Goal: Information Seeking & Learning: Learn about a topic

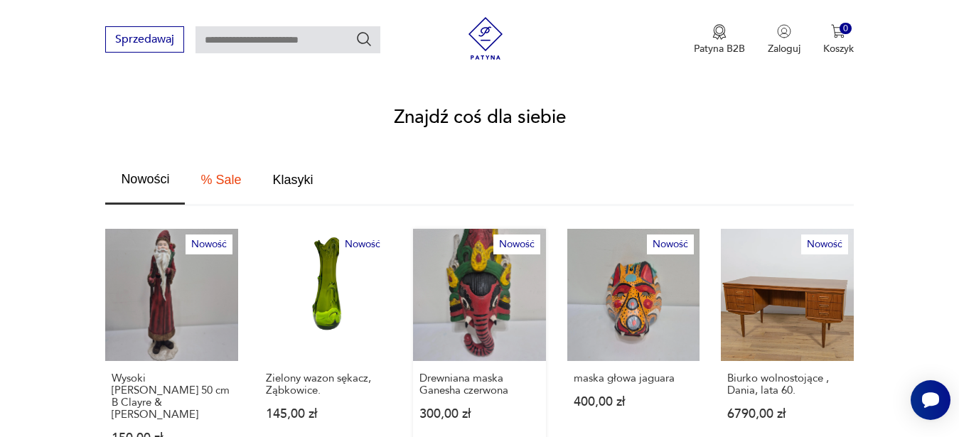
scroll to position [1015, 0]
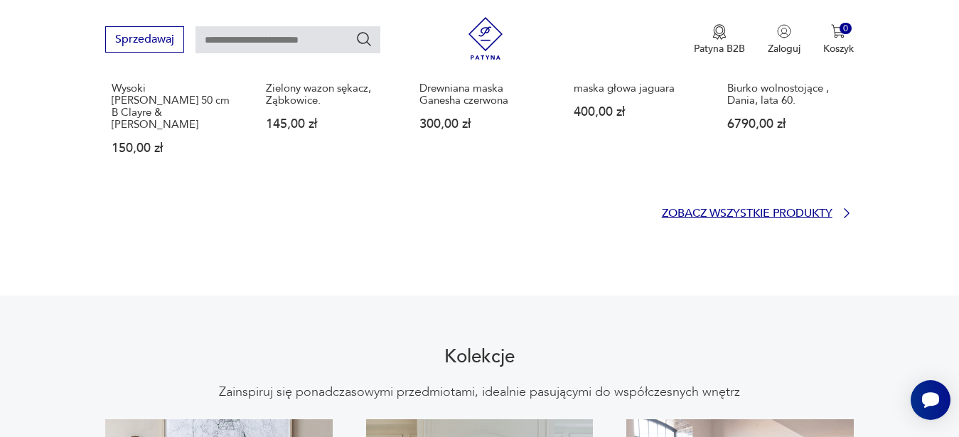
click at [755, 209] on p "Zobacz wszystkie produkty" at bounding box center [747, 213] width 171 height 9
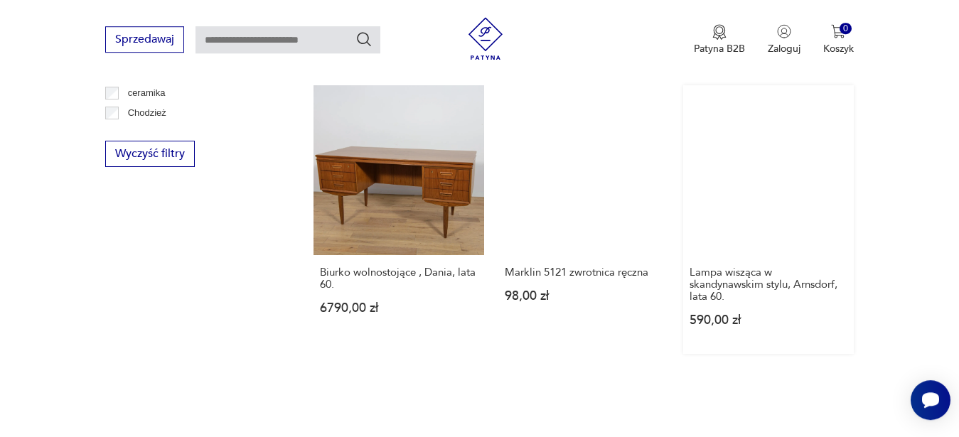
scroll to position [861, 0]
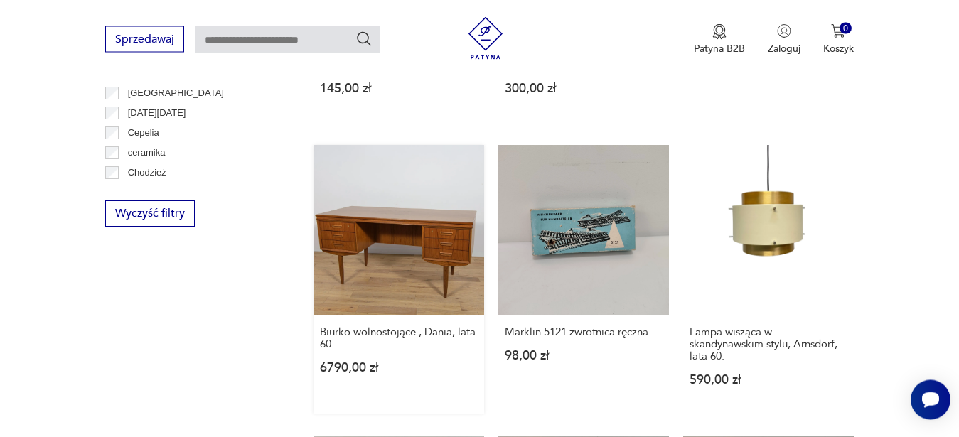
click at [455, 238] on link "Biurko wolnostojące , Dania, lata 60. 6790,00 zł" at bounding box center [398, 280] width 171 height 269
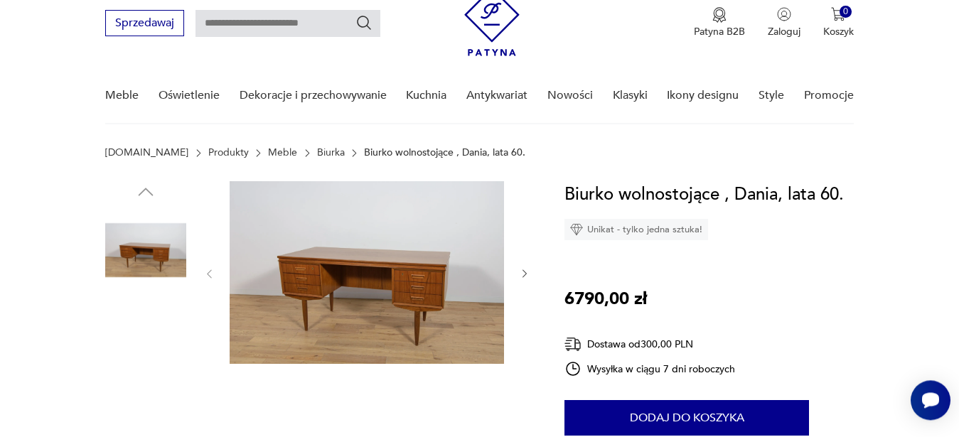
scroll to position [72, 0]
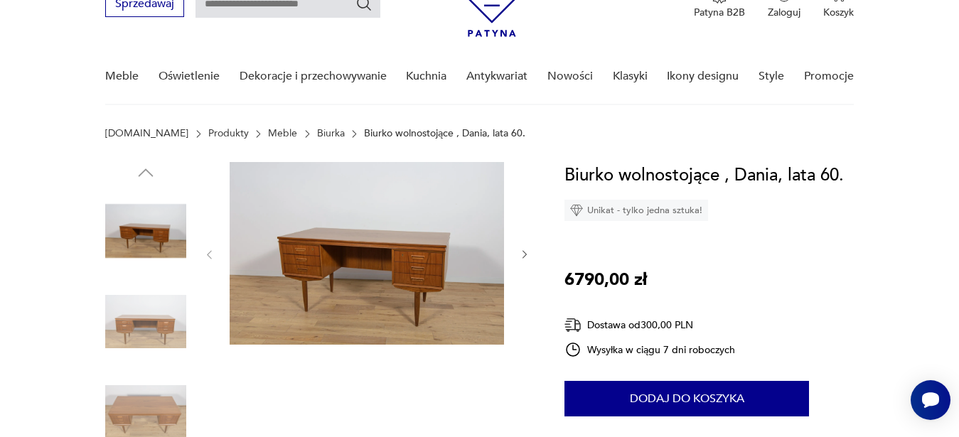
click at [523, 252] on icon "button" at bounding box center [525, 255] width 12 height 12
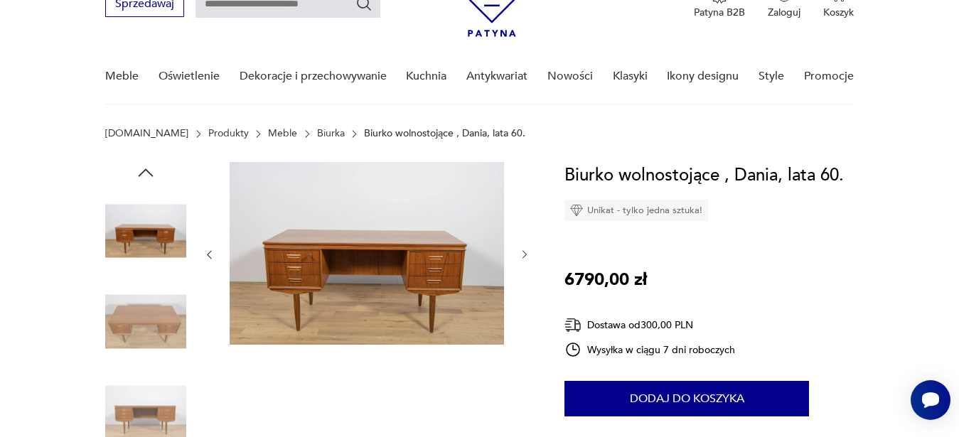
click at [523, 252] on icon "button" at bounding box center [525, 255] width 12 height 12
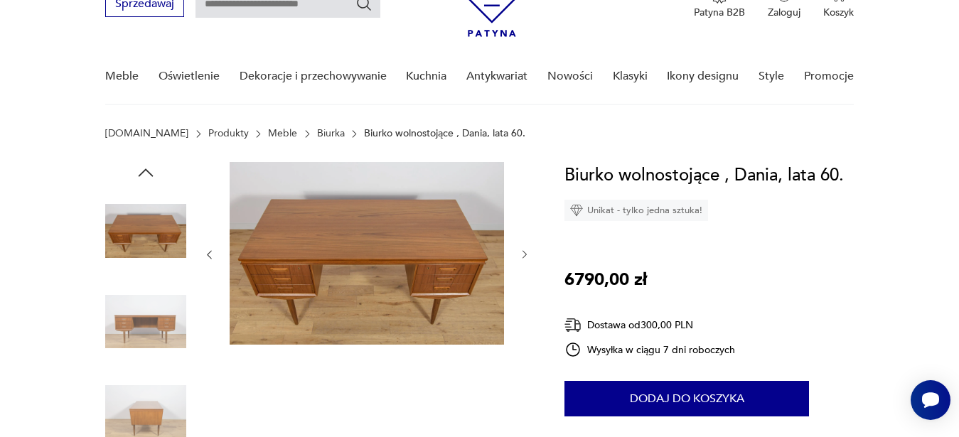
click at [523, 252] on icon "button" at bounding box center [525, 255] width 12 height 12
